Goal: Navigation & Orientation: Go to known website

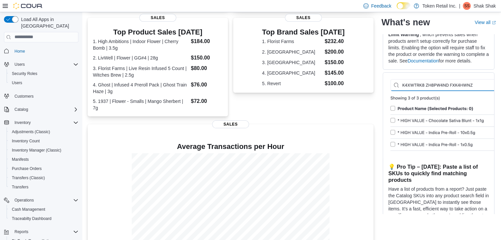
scroll to position [199, 0]
